Goal: Ask a question: Seek information or help from site administrators or community

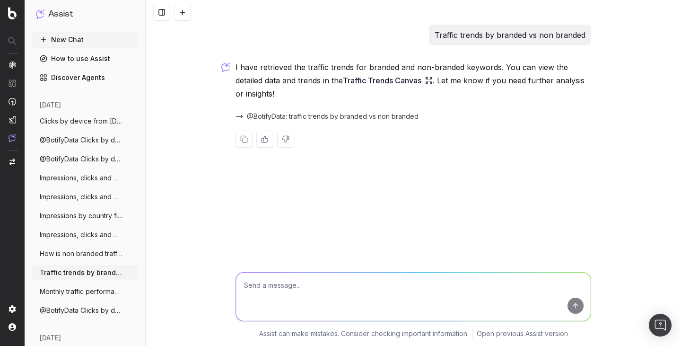
click at [365, 78] on link "Traffic Trends Canvas" at bounding box center [388, 80] width 90 height 13
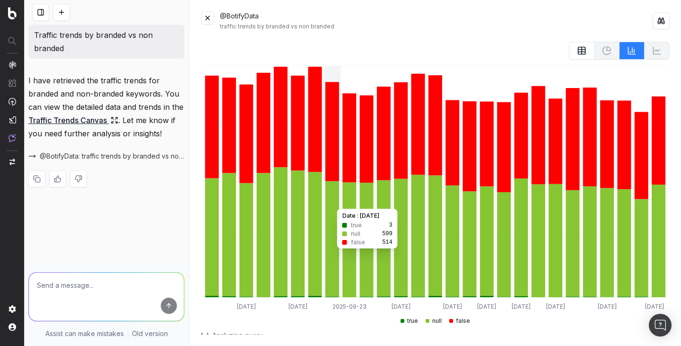
scroll to position [63, 0]
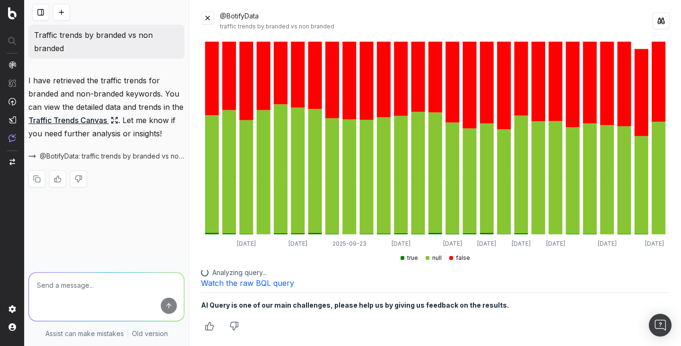
click at [270, 283] on link "Watch the raw BQL query" at bounding box center [247, 282] width 93 height 9
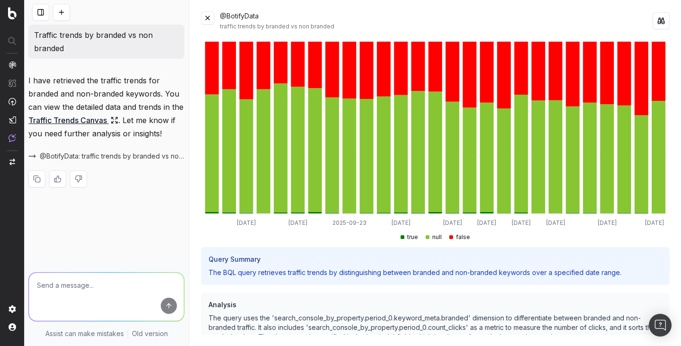
scroll to position [92, 0]
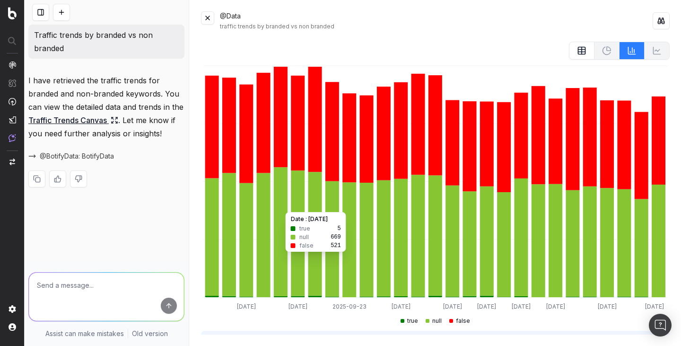
scroll to position [173, 0]
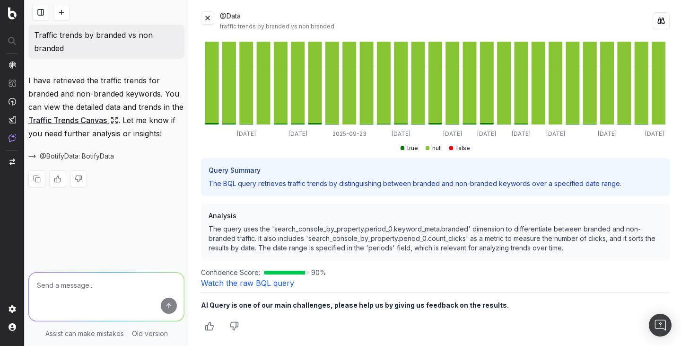
click at [269, 285] on link "Watch the raw BQL query" at bounding box center [247, 282] width 93 height 9
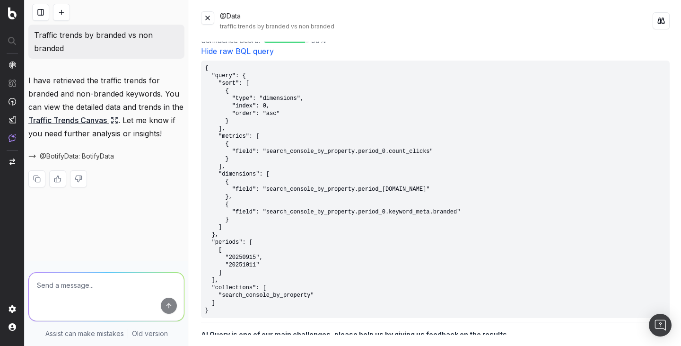
scroll to position [404, 0]
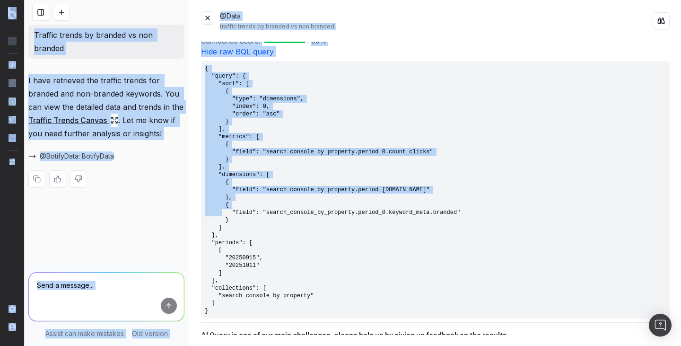
drag, startPoint x: 252, startPoint y: 296, endPoint x: 229, endPoint y: 153, distance: 145.0
click at [229, 153] on div "@Data traffic trends by branded vs non branded 2025-09-17 2025-09-20 2025-09-23…" at bounding box center [435, 173] width 491 height 346
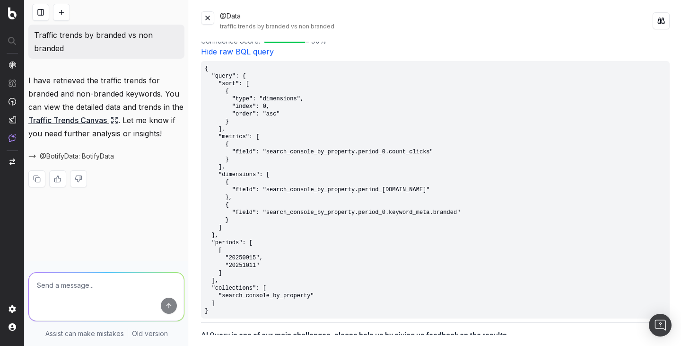
click at [251, 117] on pre "{ "query": { "sort": [ { "type": "dimensions", "index": 0, "order": "asc" } ], …" at bounding box center [435, 189] width 468 height 257
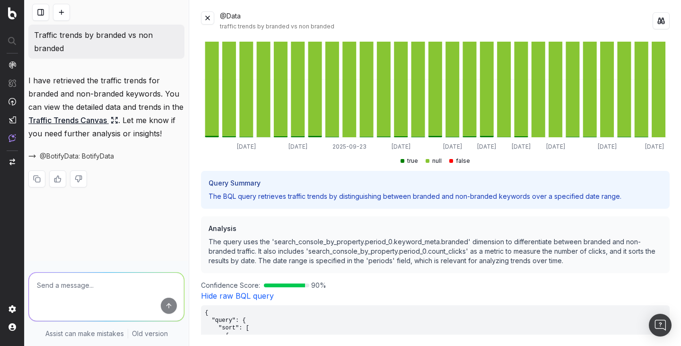
scroll to position [159, 0]
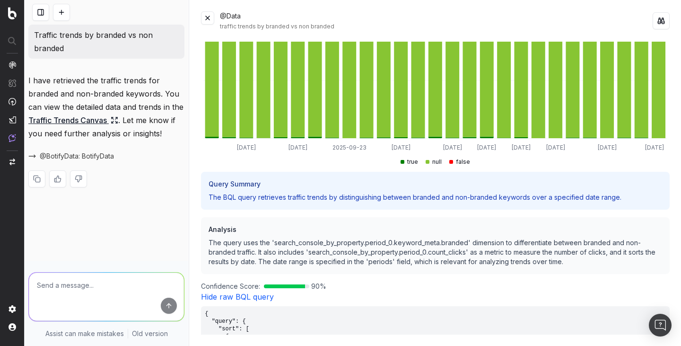
click at [207, 17] on button at bounding box center [207, 17] width 13 height 13
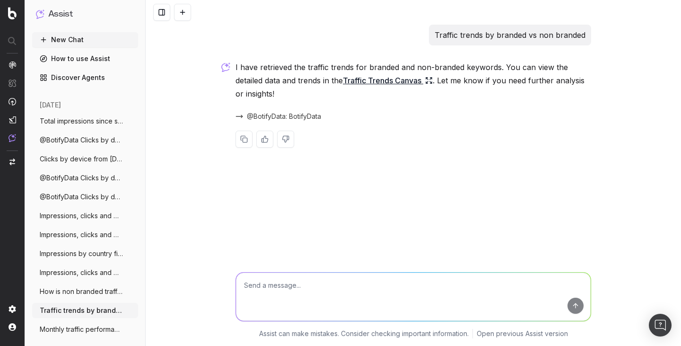
click at [393, 84] on link "Traffic Trends Canvas" at bounding box center [388, 80] width 90 height 13
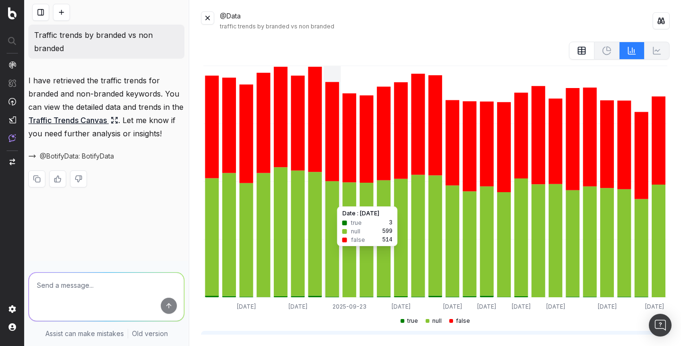
scroll to position [173, 0]
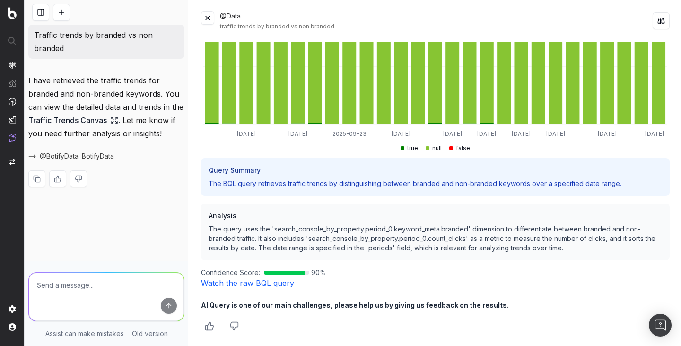
click at [58, 14] on button at bounding box center [61, 12] width 17 height 17
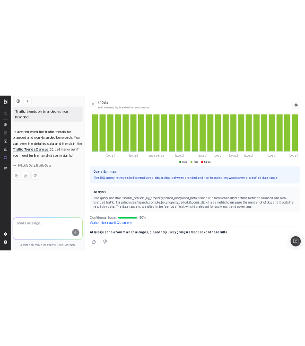
scroll to position [21, 0]
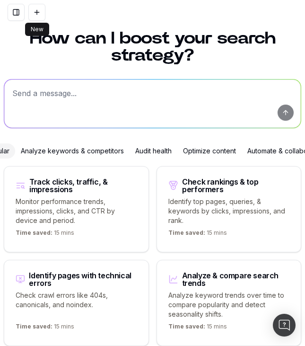
click at [145, 96] on textarea at bounding box center [152, 103] width 296 height 48
paste textarea "outlinks and their anchor texts of https://www.site.com/p/123"
type textarea "outlinks and their anchor texts of https://www.site.com/p/123"
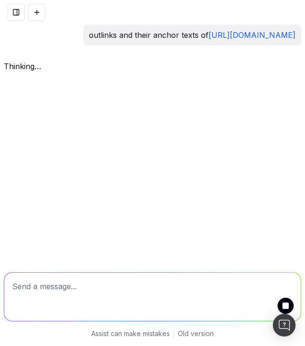
scroll to position [0, 0]
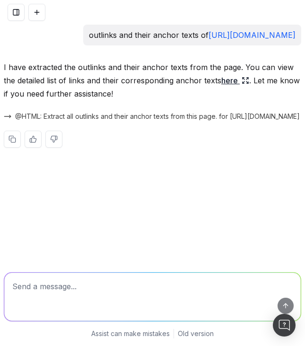
click at [242, 113] on span "@HTML: Extract all outlinks and their anchor texts from this page. for https://…" at bounding box center [157, 116] width 285 height 9
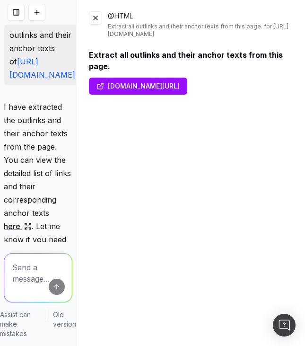
click at [99, 17] on button at bounding box center [95, 17] width 13 height 13
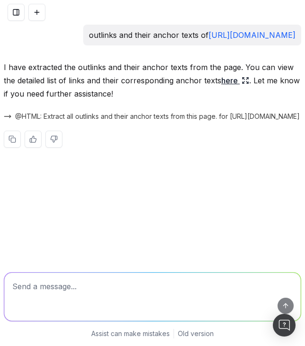
click at [164, 291] on textarea at bounding box center [152, 296] width 296 height 48
paste textarea "outlinks and their anchor texts of https://www.site.com/p/123"
type textarea "@BotifyData outlinks and their anchor texts of https://www.site.com/p/123"
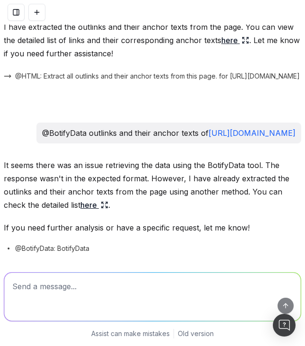
scroll to position [72, 0]
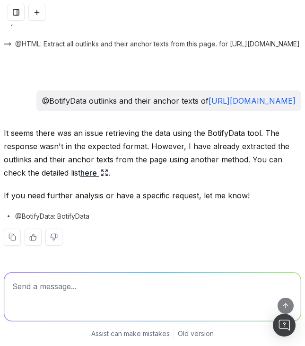
click at [97, 172] on link "here" at bounding box center [94, 172] width 28 height 13
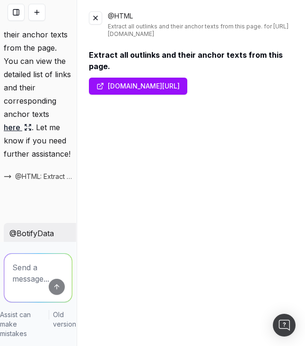
click at [165, 83] on link "www.site.com/p/123" at bounding box center [138, 86] width 98 height 17
click at [34, 10] on button at bounding box center [36, 12] width 17 height 17
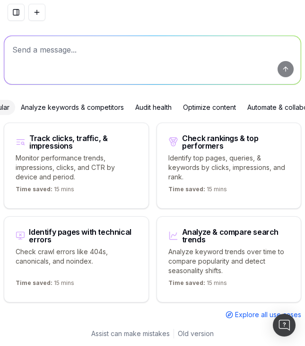
scroll to position [50, 0]
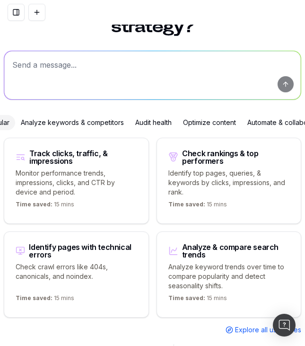
click at [88, 68] on textarea at bounding box center [152, 75] width 296 height 48
paste textarea "count of pages by language"
type textarea "count of pages by language"
click at [282, 83] on button "submit" at bounding box center [286, 84] width 16 height 16
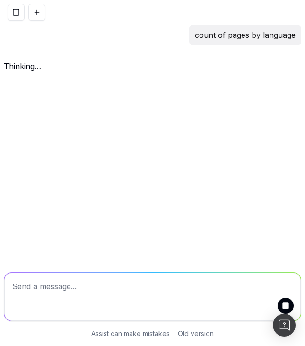
scroll to position [0, 0]
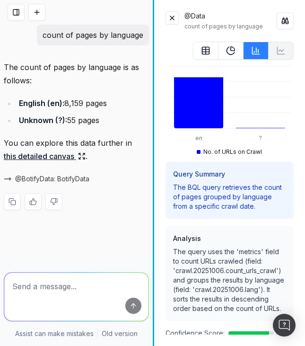
click at [154, 78] on div "count of pages by language The count of pages by language is as follows: Englis…" at bounding box center [152, 173] width 305 height 346
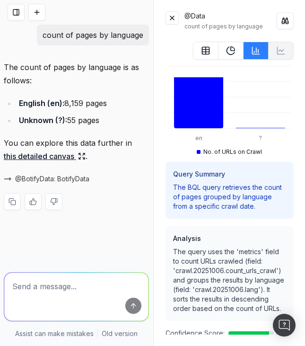
click at [211, 56] on button at bounding box center [206, 51] width 26 height 18
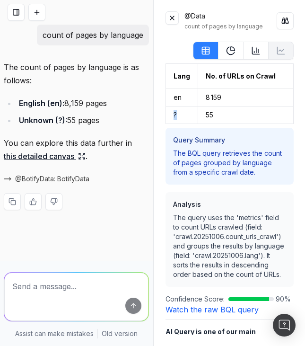
drag, startPoint x: 175, startPoint y: 113, endPoint x: 169, endPoint y: 112, distance: 6.2
click at [169, 112] on td "?" at bounding box center [181, 114] width 32 height 17
click at [220, 306] on link "Watch the raw BQL query" at bounding box center [211, 308] width 93 height 9
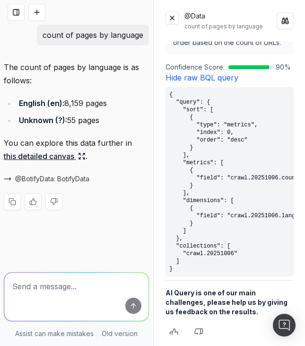
scroll to position [238, 0]
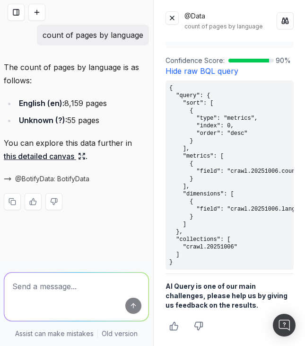
click at [93, 29] on p "count of pages by language" at bounding box center [93, 34] width 101 height 13
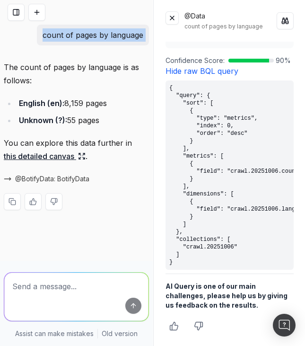
click at [93, 29] on p "count of pages by language" at bounding box center [93, 34] width 101 height 13
copy p "count of pages by language"
click at [39, 12] on button at bounding box center [36, 12] width 17 height 17
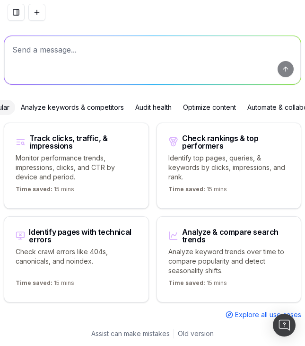
click at [93, 52] on textarea at bounding box center [152, 60] width 296 height 48
paste textarea "What are my Not indexable pages in sitemaps?"
type textarea "What are my Not indexable pages in sitemaps?"
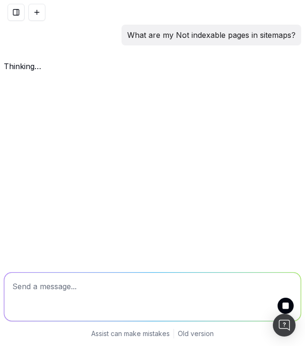
scroll to position [0, 0]
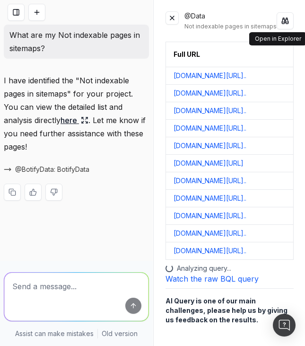
click at [283, 19] on button at bounding box center [285, 20] width 17 height 17
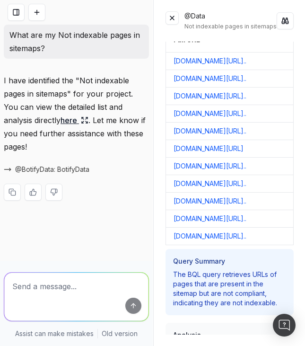
click at [208, 265] on h3 "Query Summary" at bounding box center [237, 262] width 107 height 54
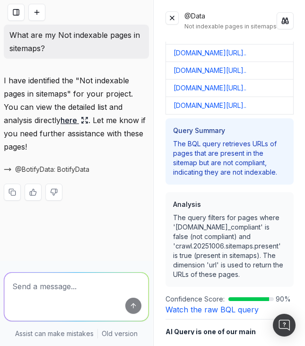
scroll to position [191, 0]
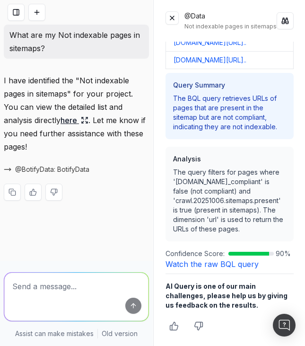
click at [211, 266] on link "Watch the raw BQL query" at bounding box center [211, 263] width 93 height 9
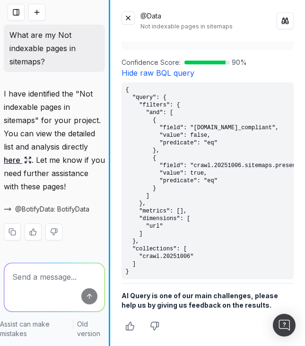
scroll to position [353, 0]
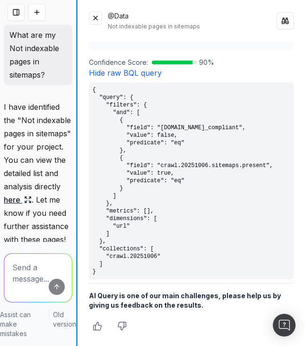
click at [56, 62] on div "What are my Not indexable pages in sitemaps? I have identified the "Not indexab…" at bounding box center [152, 173] width 305 height 346
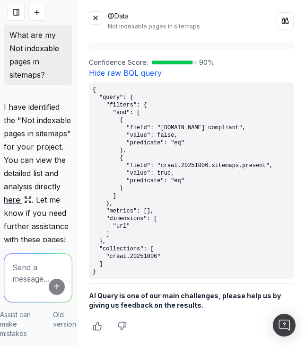
scroll to position [353, 0]
drag, startPoint x: 287, startPoint y: 144, endPoint x: 279, endPoint y: 144, distance: 8.5
click at [286, 144] on pre "{ "query": { "filters": { "and": [ { "field": "crawl.20251006.compliant.is_comp…" at bounding box center [190, 180] width 205 height 197
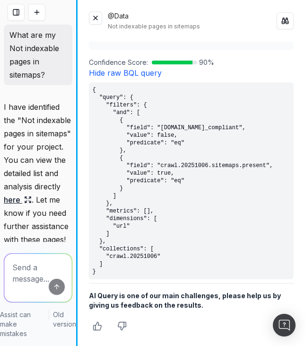
click at [38, 142] on div "What are my Not indexable pages in sitemaps? I have identified the "Not indexab…" at bounding box center [152, 173] width 305 height 346
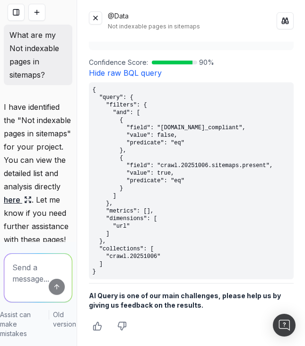
click at [200, 127] on pre "{ "query": { "filters": { "and": [ { "field": "crawl.20251006.compliant.is_comp…" at bounding box center [190, 180] width 205 height 197
click at [200, 127] on pre "{ "query": { "filters": { "and": [ { "field": "crawl.20251006.compliant.is_comp…" at bounding box center [191, 180] width 205 height 197
click at [179, 144] on pre "{ "query": { "filters": { "and": [ { "field": "crawl.20251006.compliant.is_comp…" at bounding box center [190, 180] width 205 height 197
click at [131, 217] on pre "{ "query": { "filters": { "and": [ { "field": "crawl.20251006.compliant.is_comp…" at bounding box center [190, 180] width 205 height 197
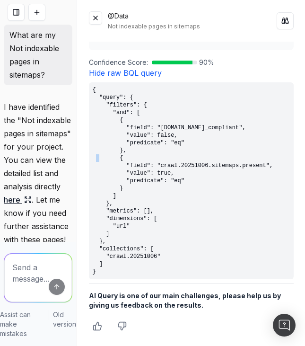
click at [131, 217] on pre "{ "query": { "filters": { "and": [ { "field": "crawl.20251006.compliant.is_comp…" at bounding box center [190, 180] width 205 height 197
click at [145, 222] on pre "{ "query": { "filters": { "and": [ { "field": "crawl.20251006.compliant.is_comp…" at bounding box center [190, 180] width 205 height 197
click at [132, 226] on pre "{ "query": { "filters": { "and": [ { "field": "crawl.20251006.compliant.is_comp…" at bounding box center [191, 180] width 205 height 197
drag, startPoint x: 115, startPoint y: 237, endPoint x: 104, endPoint y: 218, distance: 21.8
click at [104, 218] on pre "{ "query": { "filters": { "and": [ { "field": "crawl.20251006.compliant.is_comp…" at bounding box center [190, 180] width 205 height 197
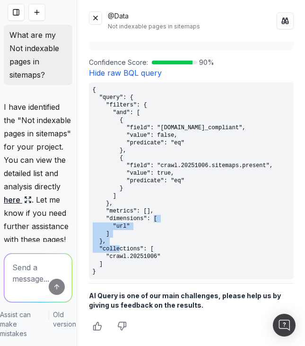
copy pre ""dimensions": [ "url" ]"
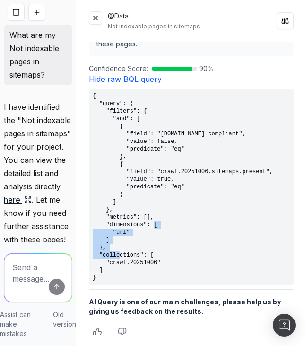
click at [37, 17] on button at bounding box center [36, 12] width 17 height 17
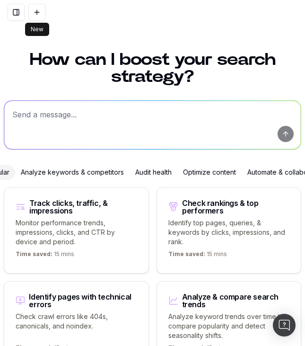
scroll to position [65, 0]
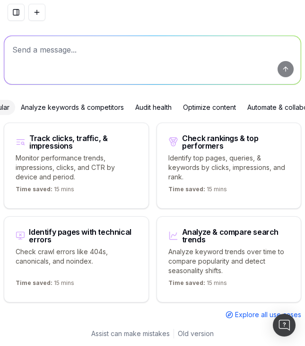
click at [114, 43] on textarea at bounding box center [152, 60] width 296 height 48
paste textarea "What are my Non Self-Canonical?"
type textarea "What are my Non Self-Canonical?"
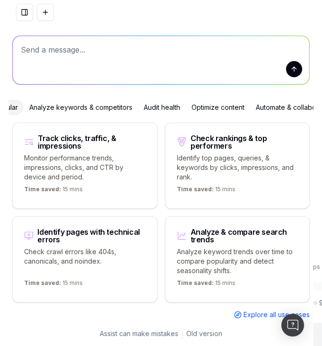
scroll to position [0, 0]
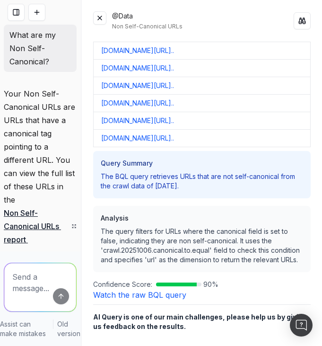
scroll to position [8687, 0]
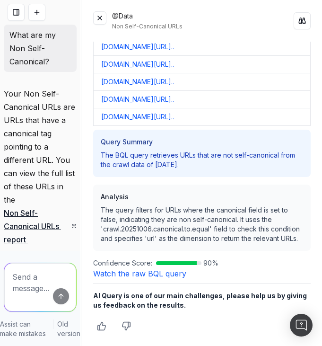
click at [143, 276] on link "Watch the raw BQL query" at bounding box center [139, 273] width 93 height 9
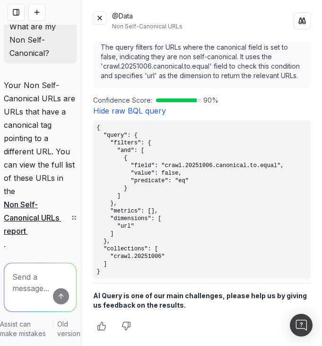
scroll to position [0, 0]
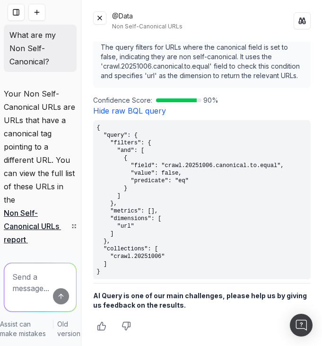
click at [103, 17] on button at bounding box center [99, 17] width 13 height 13
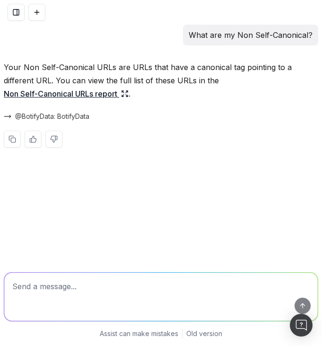
click at [41, 18] on button at bounding box center [36, 12] width 17 height 17
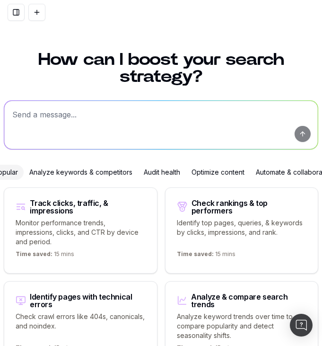
click at [64, 105] on textarea at bounding box center [160, 125] width 313 height 48
paste textarea "How many non-indexables URLs do I have on my last crawl?"
type textarea "How many non-indexables URLs do I have on my last crawl?"
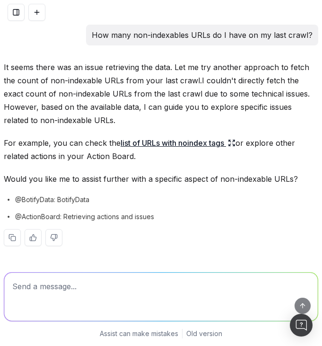
click at [39, 19] on button at bounding box center [36, 12] width 17 height 17
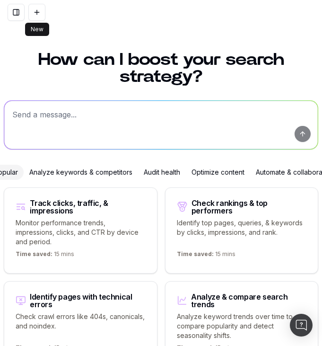
click at [211, 133] on textarea at bounding box center [160, 125] width 313 height 48
paste textarea "indexable URLs by pagetype"
type textarea "indexable URLs by pagetype"
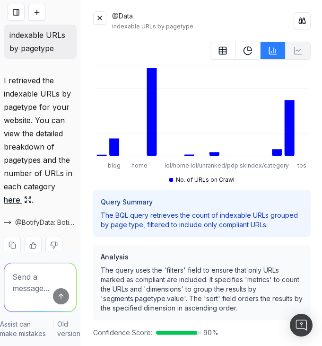
click at [99, 17] on button at bounding box center [99, 17] width 13 height 13
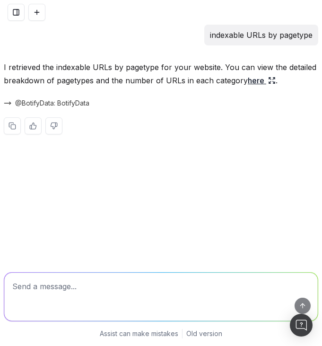
click at [38, 15] on button at bounding box center [36, 12] width 17 height 17
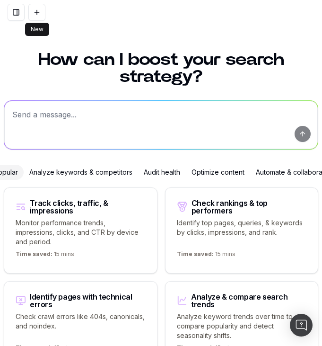
click at [167, 115] on textarea at bounding box center [160, 125] width 313 height 48
paste textarea "count of indexable pages split by pagetype"
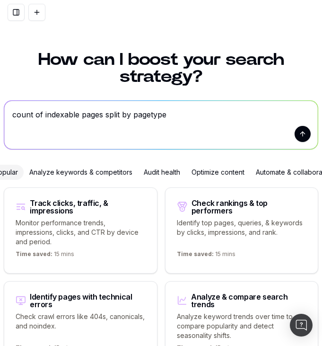
type textarea "count of indexable pages split by pagetype"
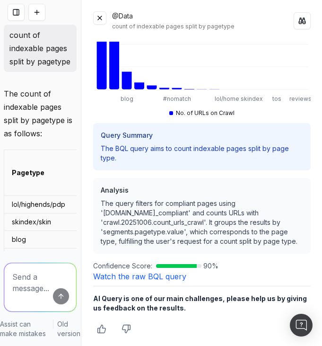
scroll to position [69, 0]
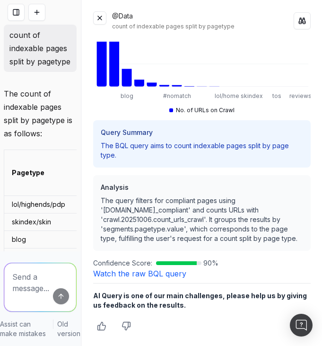
click at [15, 14] on button at bounding box center [16, 12] width 17 height 17
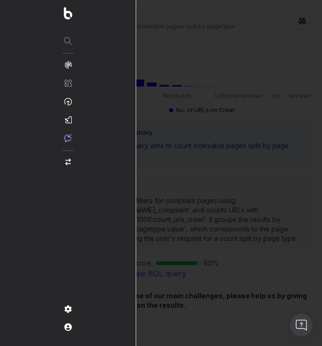
click at [155, 84] on div at bounding box center [161, 173] width 322 height 346
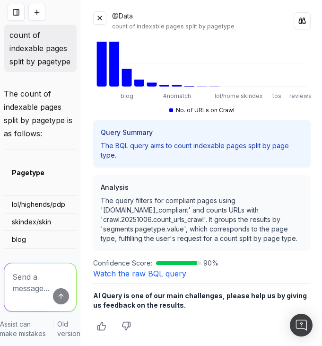
click at [96, 14] on button at bounding box center [99, 17] width 13 height 13
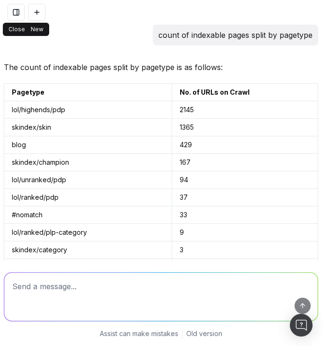
click at [12, 12] on button at bounding box center [16, 12] width 17 height 17
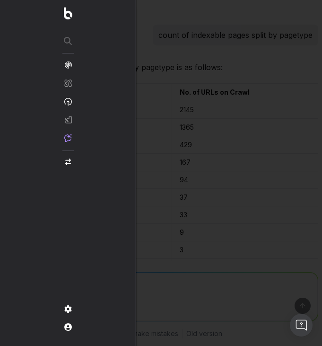
click at [153, 88] on div at bounding box center [161, 173] width 322 height 346
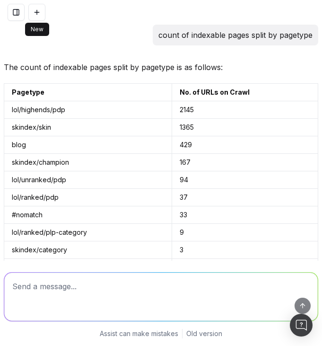
click at [40, 16] on button at bounding box center [36, 12] width 17 height 17
click at [35, 10] on button at bounding box center [36, 12] width 17 height 17
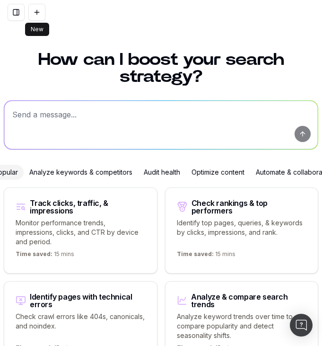
click at [142, 117] on textarea at bounding box center [160, 125] width 313 height 48
paste textarea "Show the distribution of duplicate title tags by top-level folder."
type textarea "Show the distribution of duplicate title tags by top-level folder."
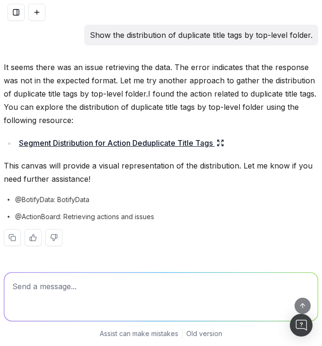
click at [182, 90] on p "It seems there was an issue retrieving the data. The error indicates that the r…" at bounding box center [161, 94] width 314 height 66
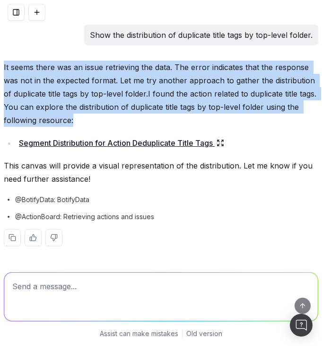
click at [182, 90] on p "It seems there was an issue retrieving the data. The error indicates that the r…" at bounding box center [161, 94] width 314 height 66
click at [182, 96] on p "It seems there was an issue retrieving the data. The error indicates that the r…" at bounding box center [161, 94] width 314 height 66
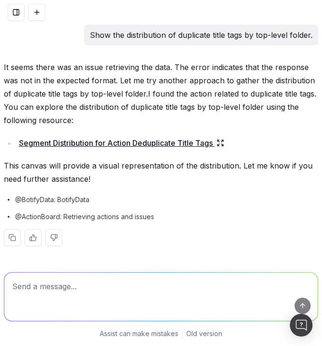
click at [182, 96] on p "It seems there was an issue retrieving the data. The error indicates that the r…" at bounding box center [161, 94] width 314 height 66
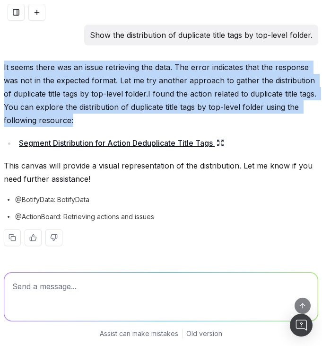
click at [182, 96] on p "It seems there was an issue retrieving the data. The error indicates that the r…" at bounding box center [161, 94] width 314 height 66
click at [182, 100] on p "It seems there was an issue retrieving the data. The error indicates that the r…" at bounding box center [161, 94] width 314 height 66
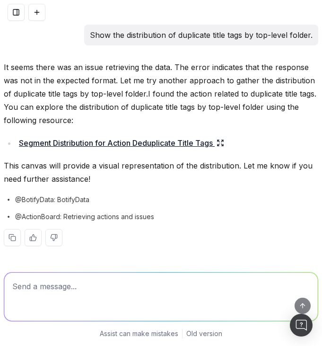
click at [197, 31] on p "Show the distribution of duplicate title tags by top-level folder." at bounding box center [201, 34] width 223 height 13
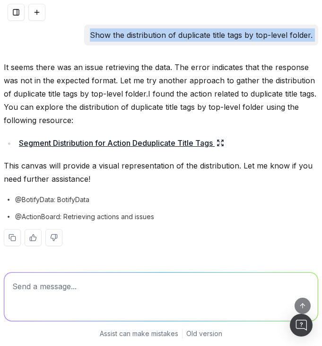
copy p "Show the distribution of duplicate title tags by top-level folder."
click at [116, 279] on textarea at bounding box center [160, 296] width 313 height 48
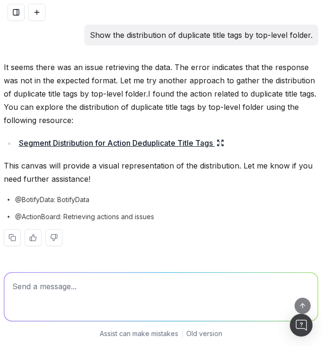
paste textarea "Show the distribution of duplicate title tags by top-level folder."
type textarea "Show the distribution of duplicate title tags by top-level folder."
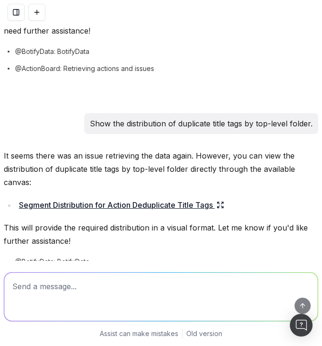
scroll to position [193, 0]
